Goal: Complete application form

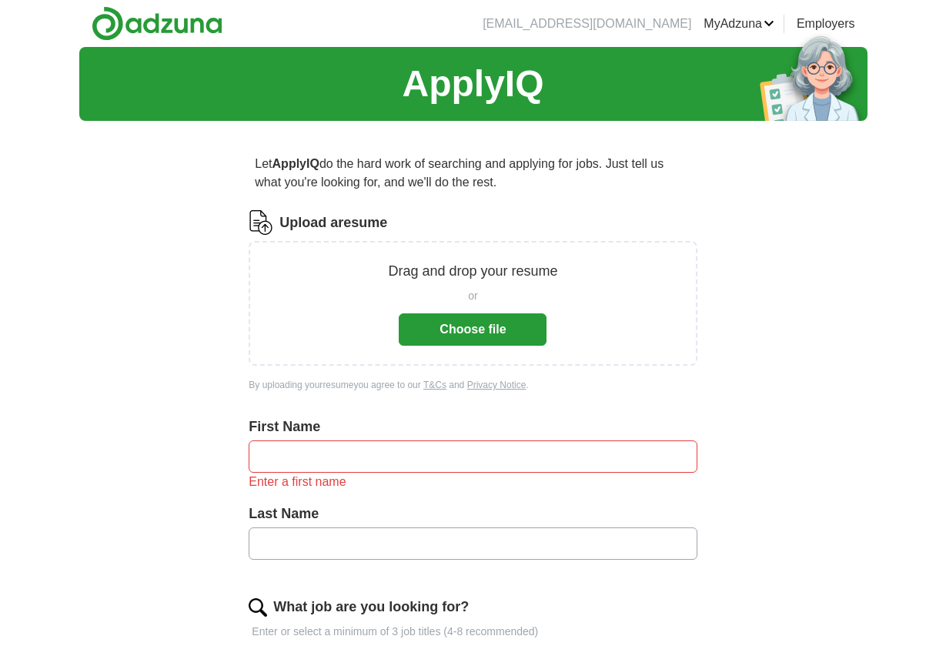
click at [488, 333] on button "Choose file" at bounding box center [473, 329] width 148 height 32
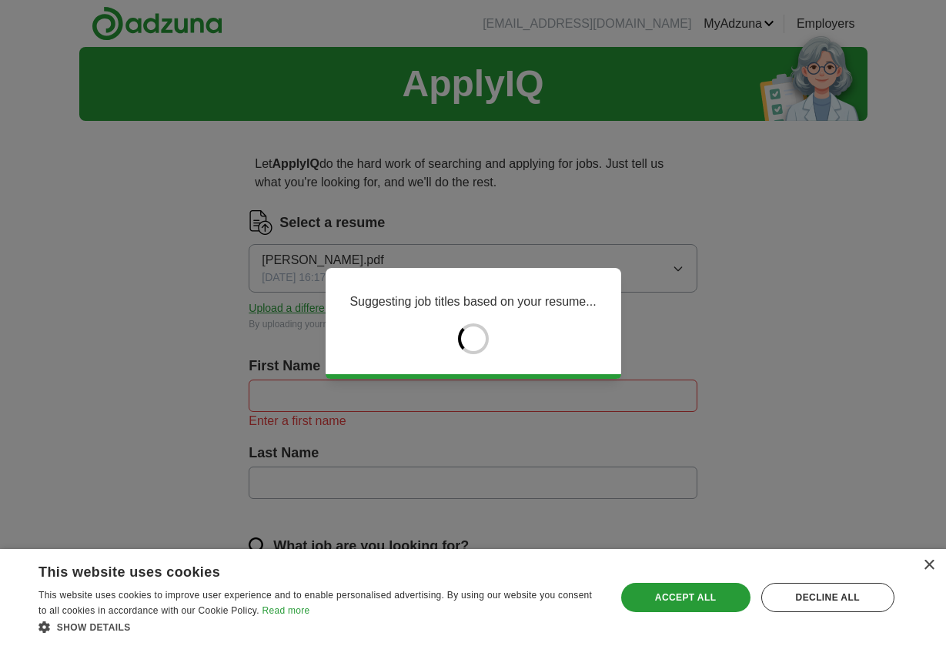
type input "*******"
type input "******"
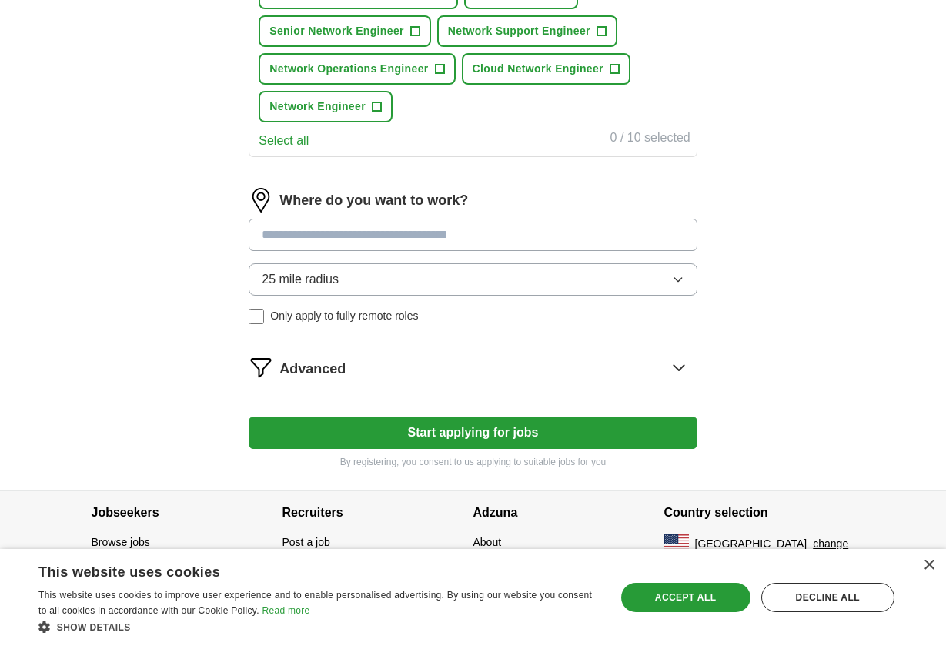
scroll to position [641, 0]
click at [478, 240] on input at bounding box center [473, 235] width 448 height 32
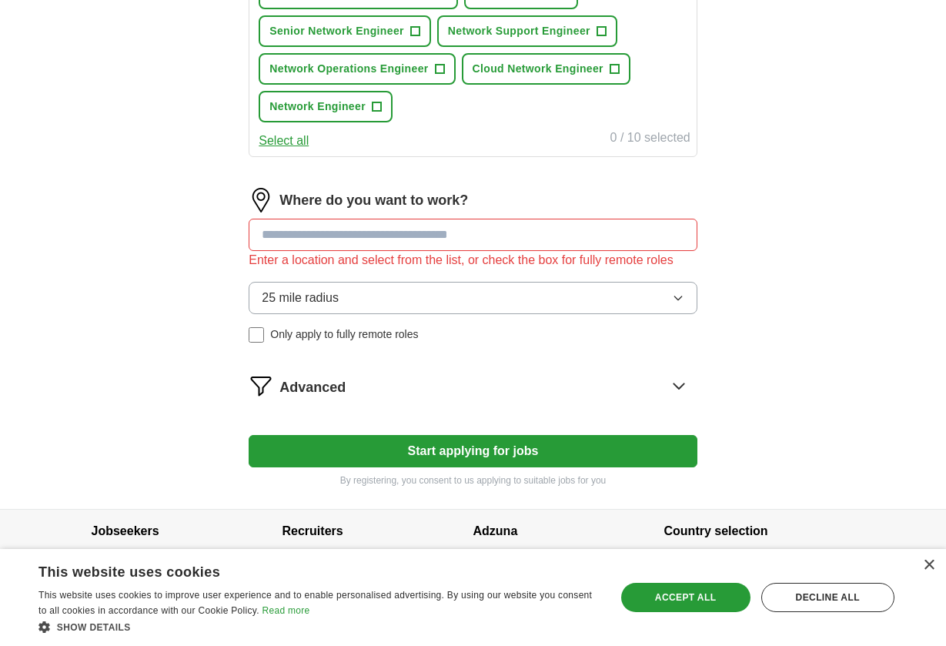
click at [457, 432] on form "Select a resume [PERSON_NAME].pdf [DATE] 16:17 Upload a different resume By upl…" at bounding box center [473, 29] width 448 height 918
click at [333, 239] on input at bounding box center [473, 235] width 448 height 32
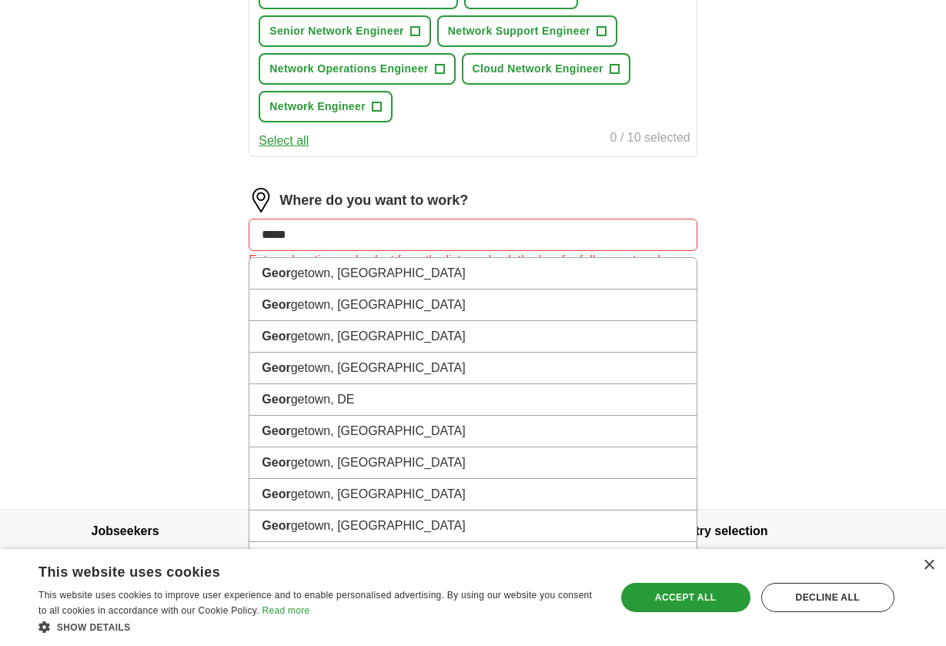
type input "******"
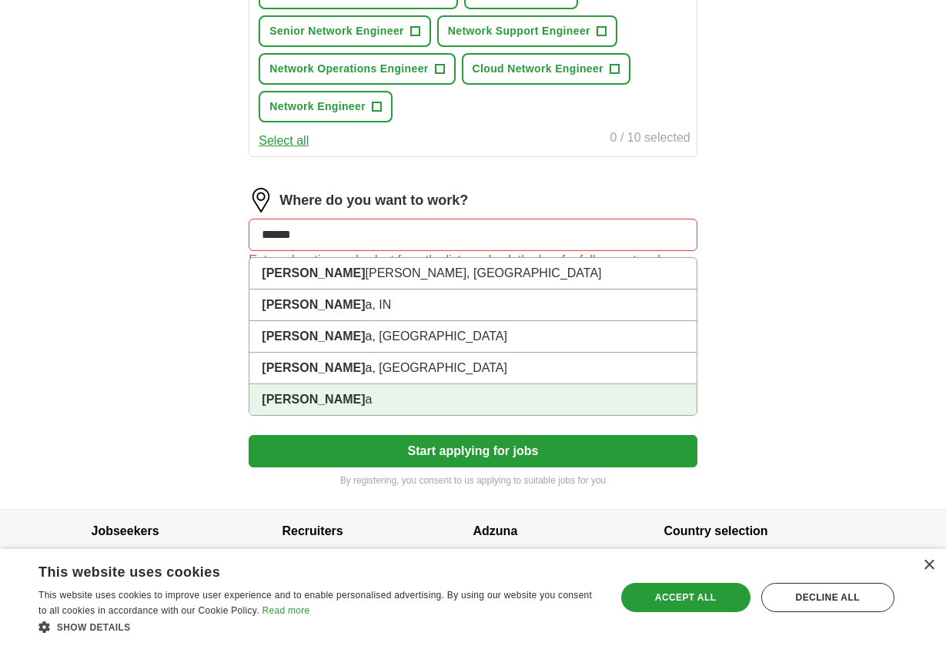
click at [327, 402] on li "[PERSON_NAME]" at bounding box center [472, 399] width 447 height 31
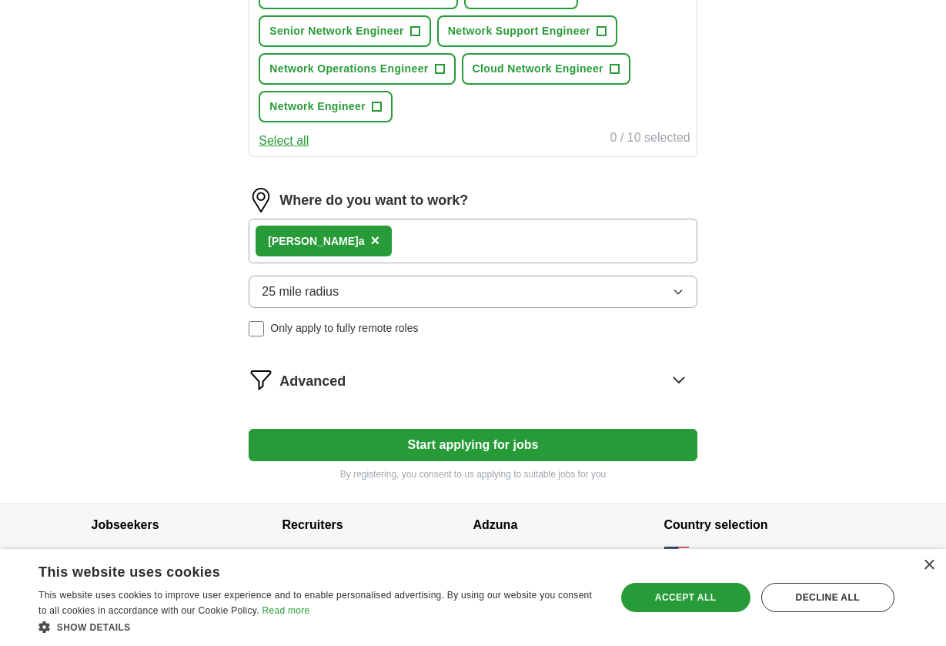
click at [370, 237] on div "[PERSON_NAME] ×" at bounding box center [473, 241] width 448 height 45
click at [353, 244] on div "[PERSON_NAME] ×" at bounding box center [473, 241] width 448 height 45
click at [344, 290] on button "25 mile radius" at bounding box center [473, 292] width 448 height 32
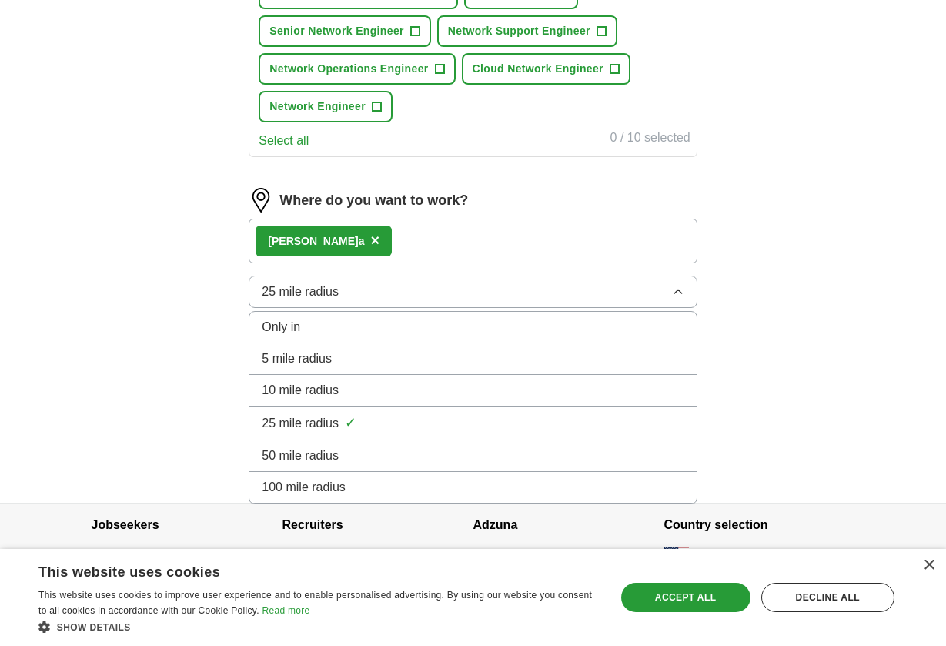
click at [386, 514] on h4 "Recruiters" at bounding box center [378, 525] width 191 height 43
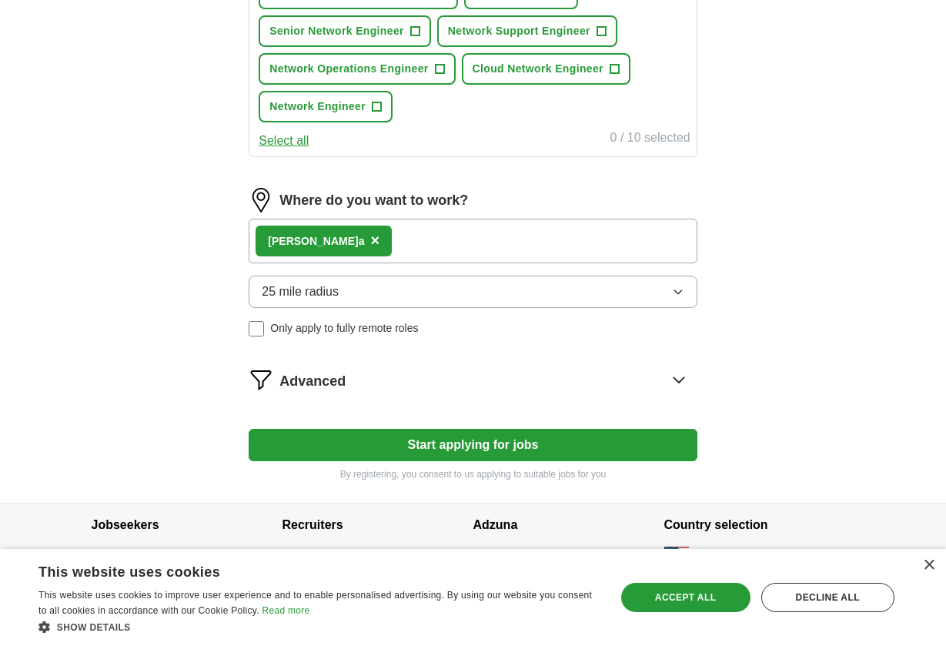
click at [414, 285] on button "25 mile radius" at bounding box center [473, 292] width 448 height 32
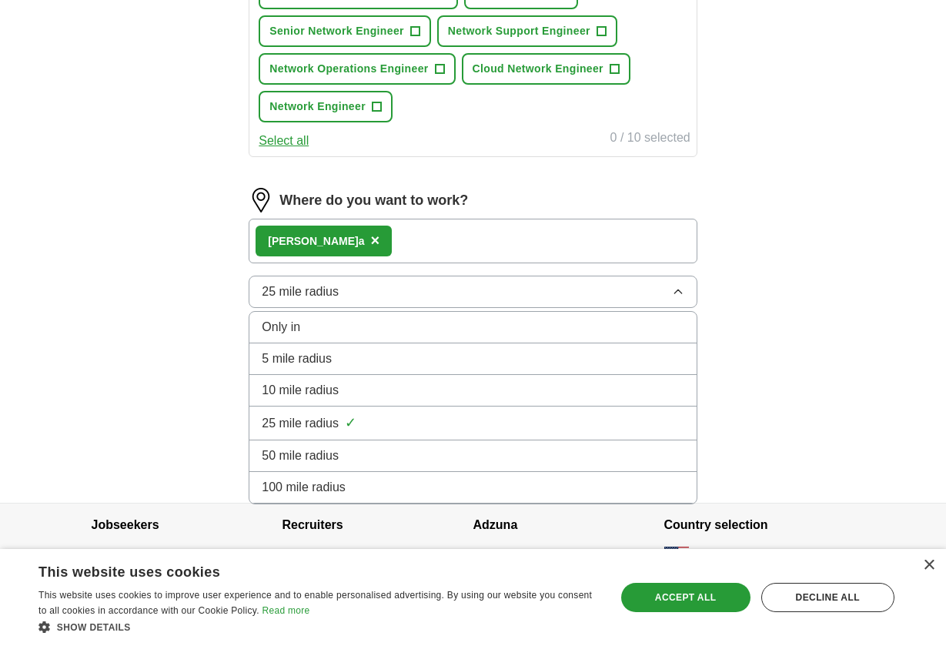
click at [435, 518] on h4 "Recruiters" at bounding box center [378, 525] width 191 height 43
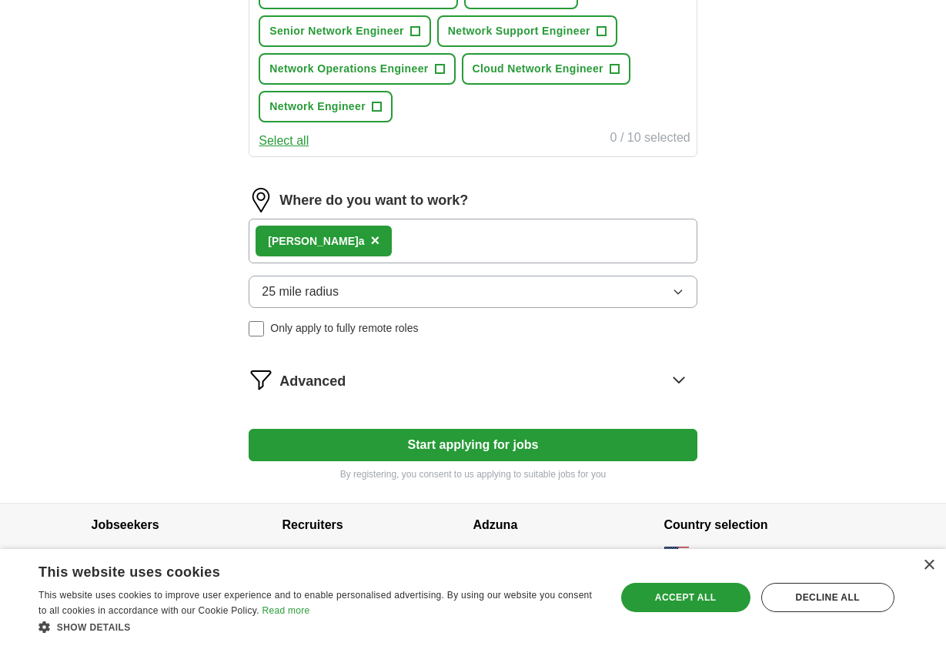
click at [450, 443] on button "Start applying for jobs" at bounding box center [473, 445] width 448 height 32
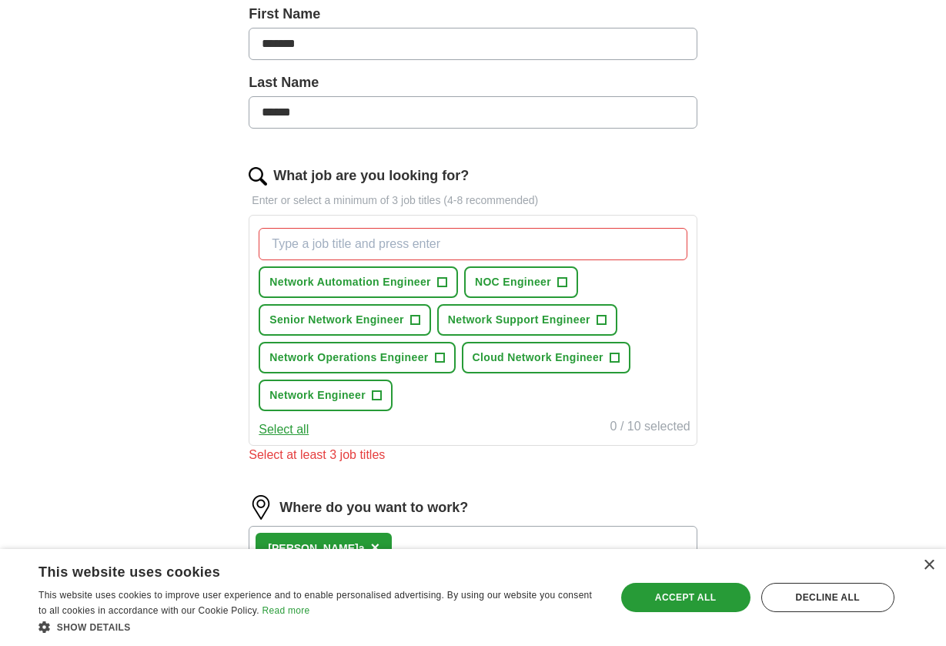
scroll to position [341, 0]
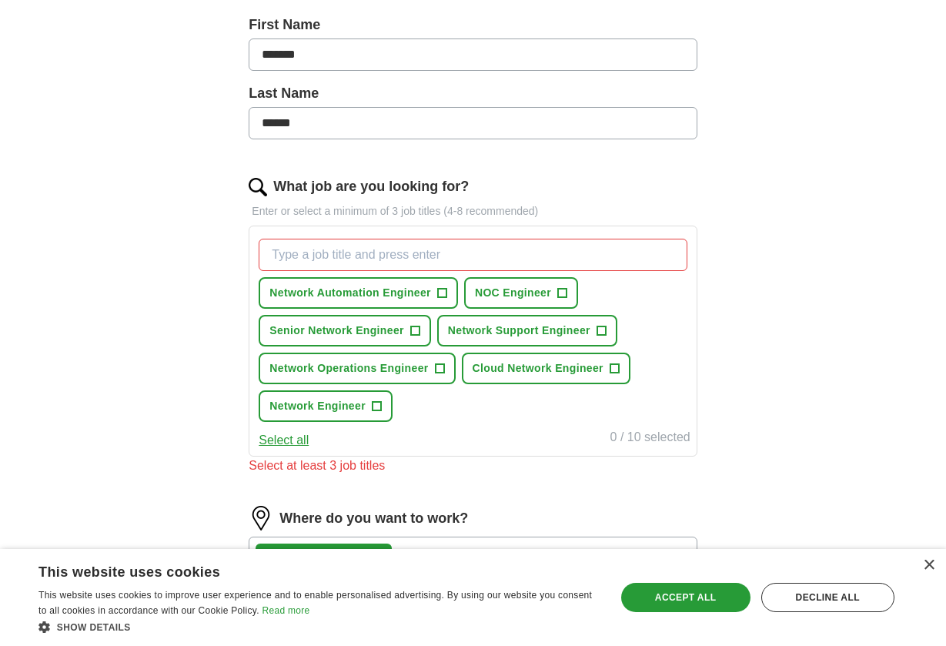
click at [578, 333] on span "Network Support Engineer" at bounding box center [519, 331] width 142 height 16
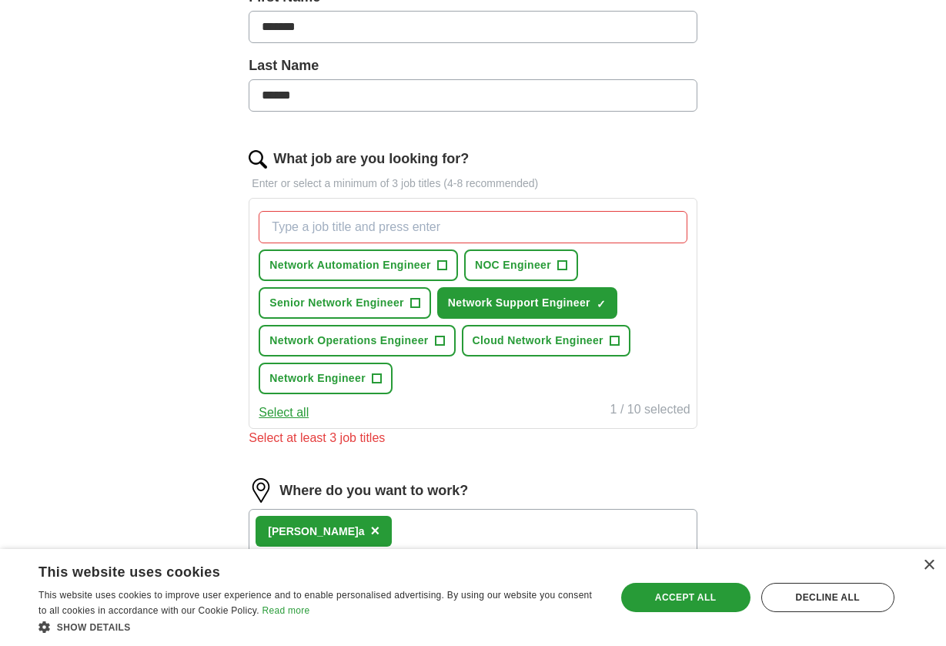
scroll to position [372, 0]
